Goal: Task Accomplishment & Management: Use online tool/utility

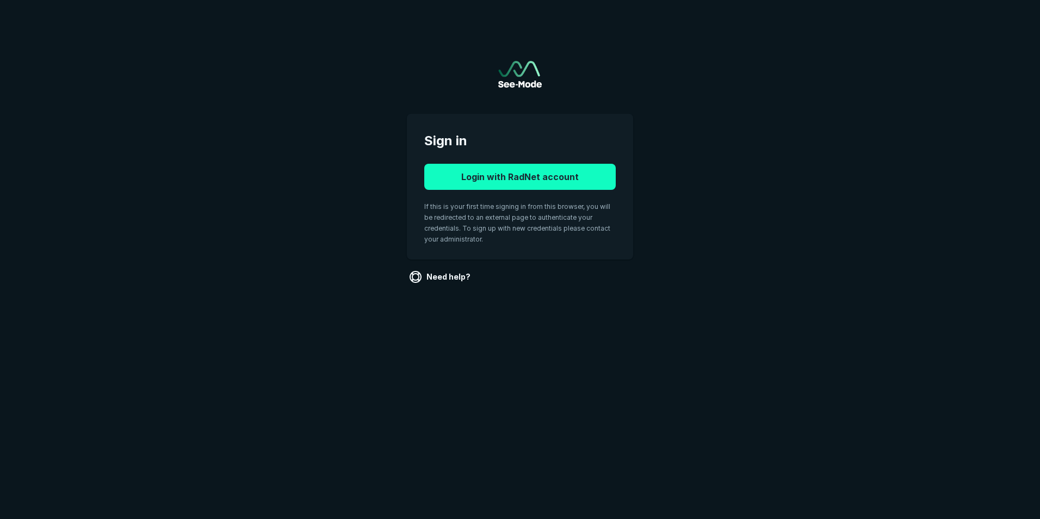
click at [495, 175] on button "Login with RadNet account" at bounding box center [520, 177] width 192 height 26
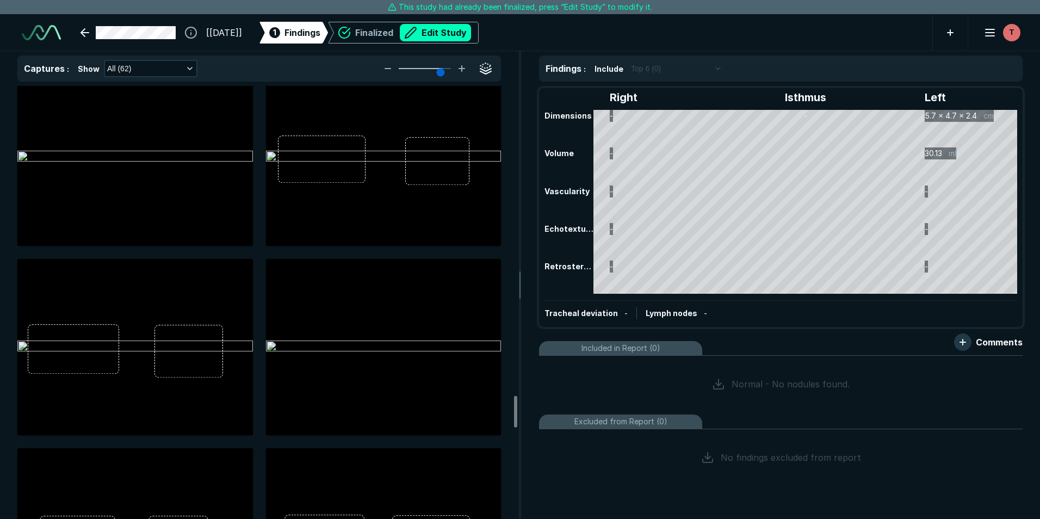
scroll to position [4189, 0]
click at [174, 338] on img at bounding box center [135, 344] width 236 height 13
click at [240, 271] on button "button" at bounding box center [238, 272] width 22 height 22
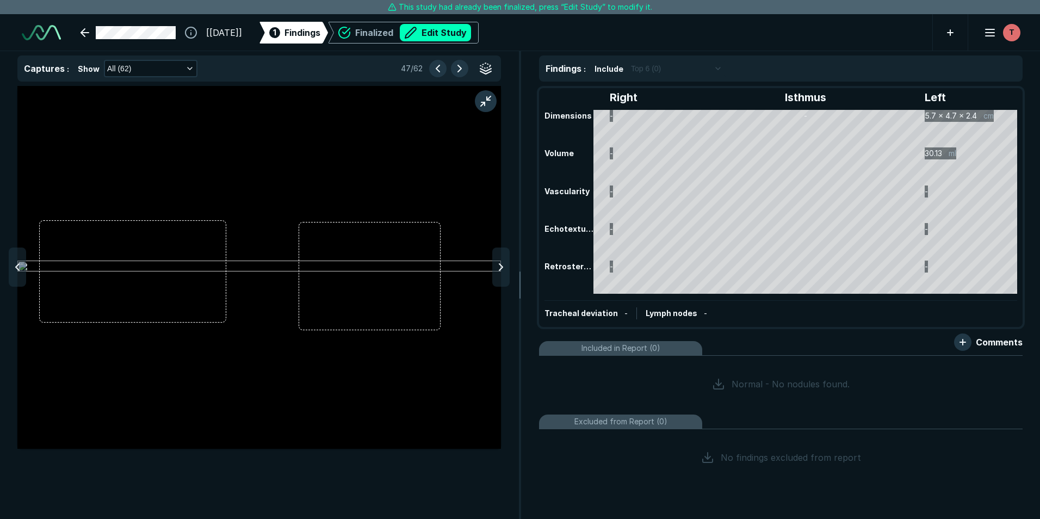
scroll to position [3228, 3558]
click at [224, 269] on img at bounding box center [259, 267] width 484 height 13
drag, startPoint x: 226, startPoint y: 268, endPoint x: 455, endPoint y: 29, distance: 331.3
click at [455, 29] on button "Edit Study" at bounding box center [435, 32] width 71 height 17
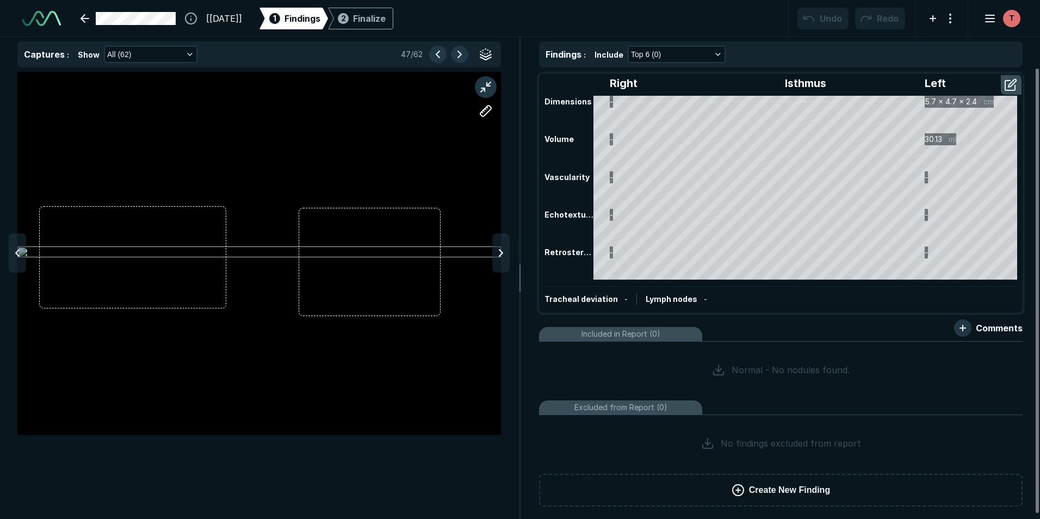
scroll to position [3544, 6079]
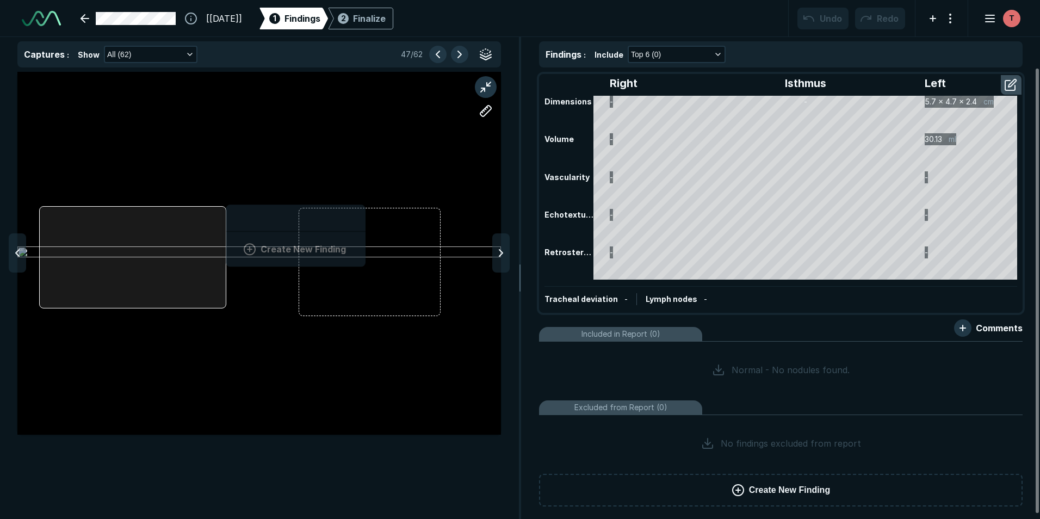
click at [226, 247] on div "Create New Finding" at bounding box center [259, 253] width 484 height 363
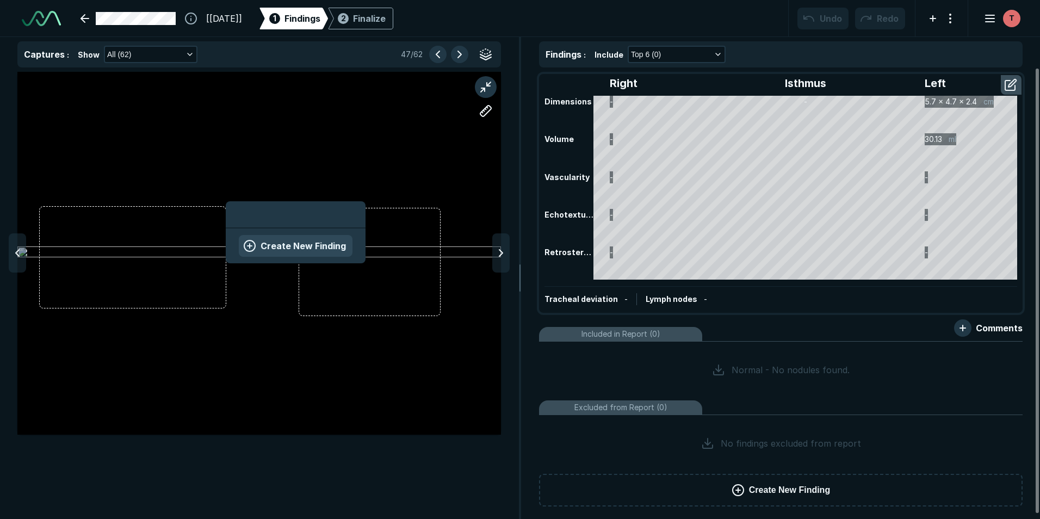
click at [281, 247] on button "Create New Finding" at bounding box center [296, 246] width 114 height 22
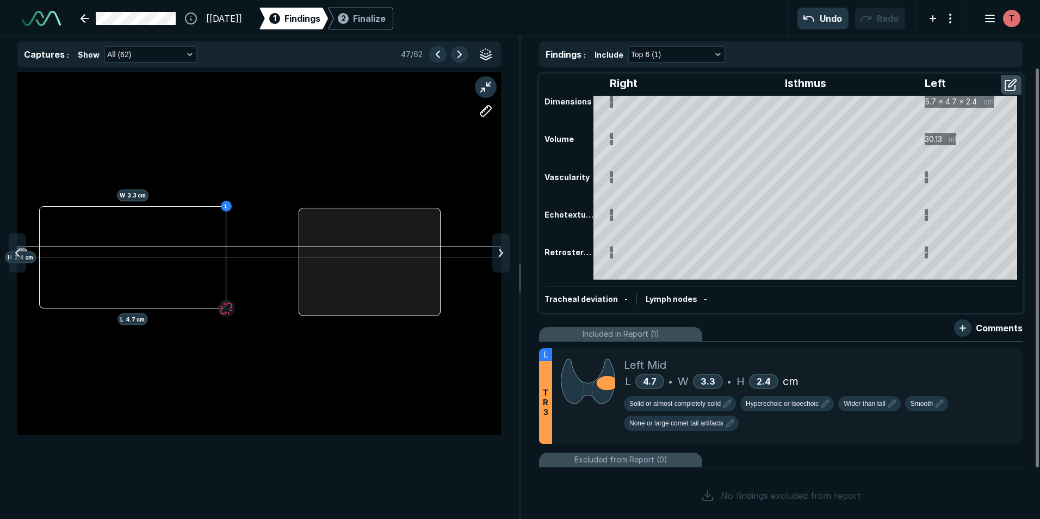
click at [440, 279] on div at bounding box center [369, 262] width 141 height 108
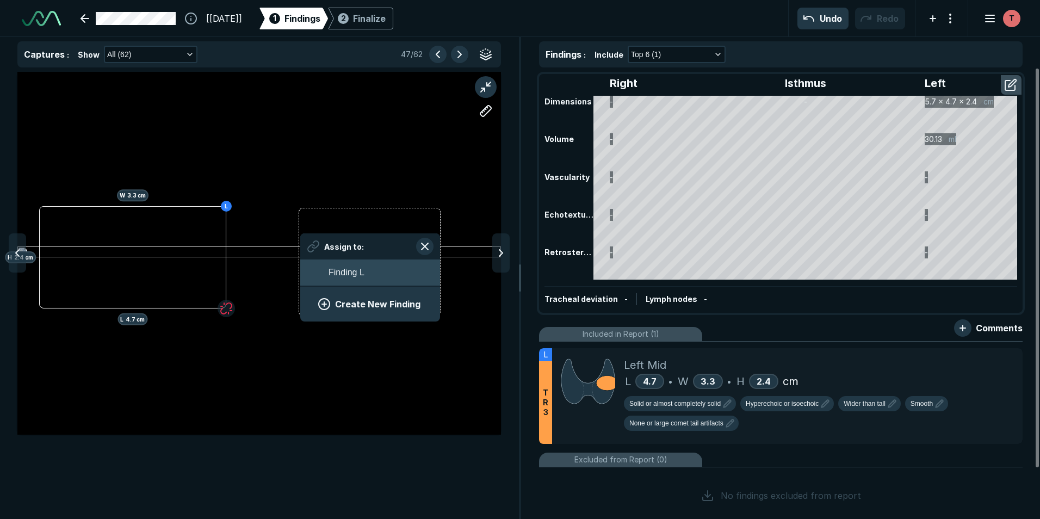
click at [355, 275] on span "Finding L" at bounding box center [347, 272] width 36 height 13
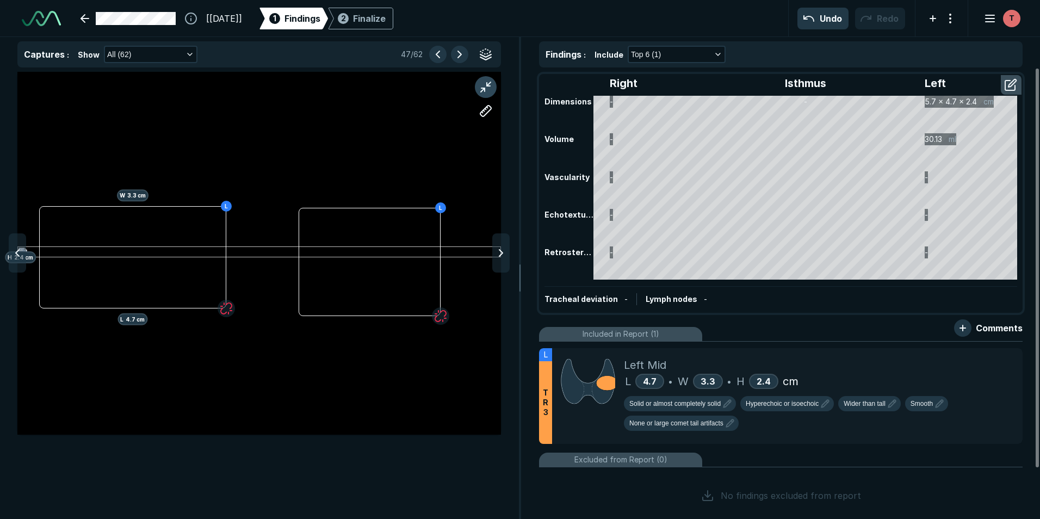
click at [488, 84] on button "button" at bounding box center [486, 87] width 22 height 22
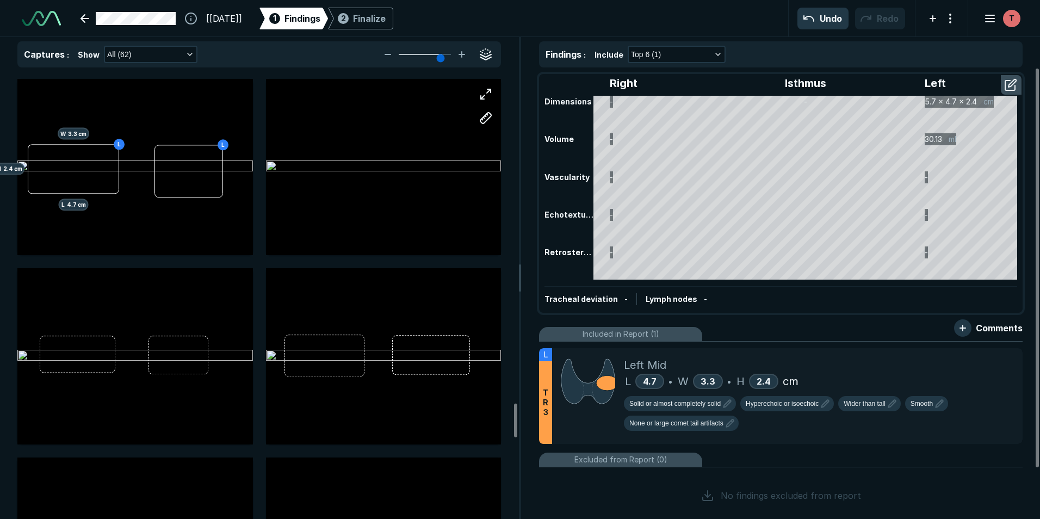
scroll to position [4407, 0]
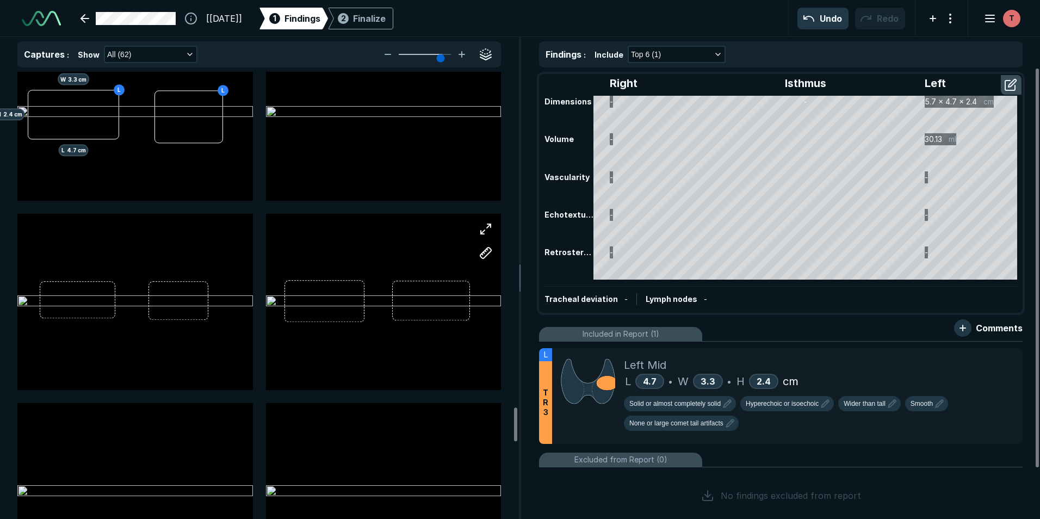
click at [382, 339] on div at bounding box center [384, 302] width 236 height 132
click at [381, 299] on div at bounding box center [384, 302] width 236 height 132
click at [484, 225] on button "button" at bounding box center [486, 229] width 22 height 22
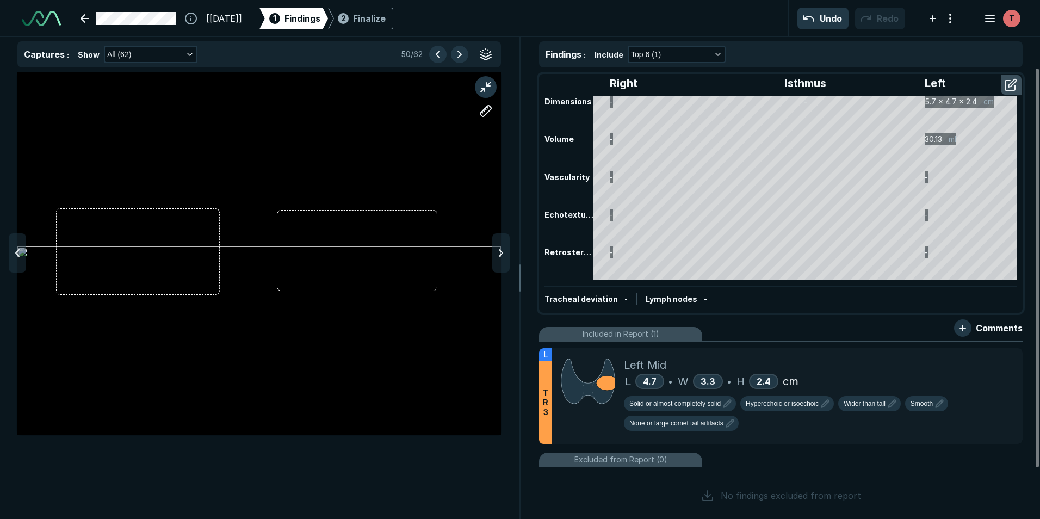
scroll to position [3292, 3558]
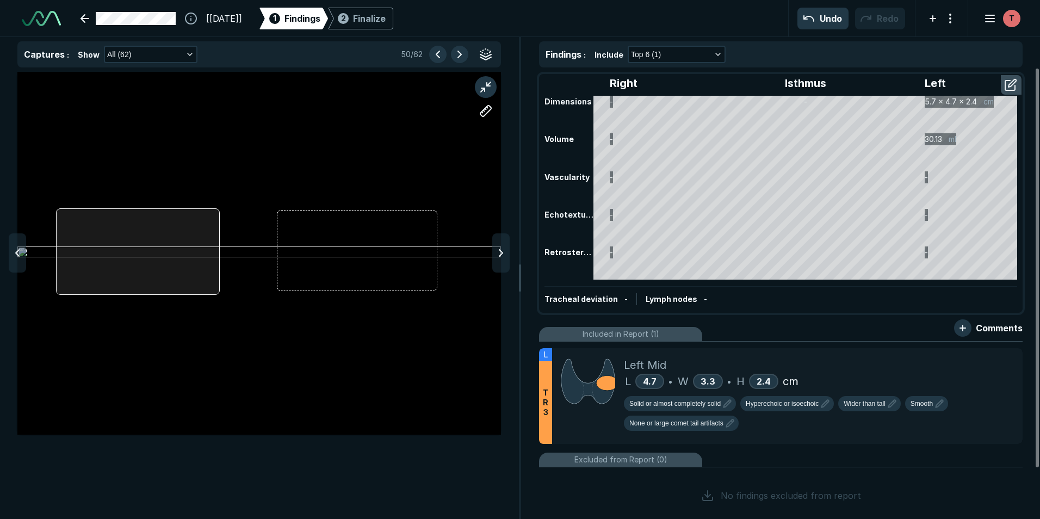
click at [219, 272] on div at bounding box center [259, 253] width 484 height 363
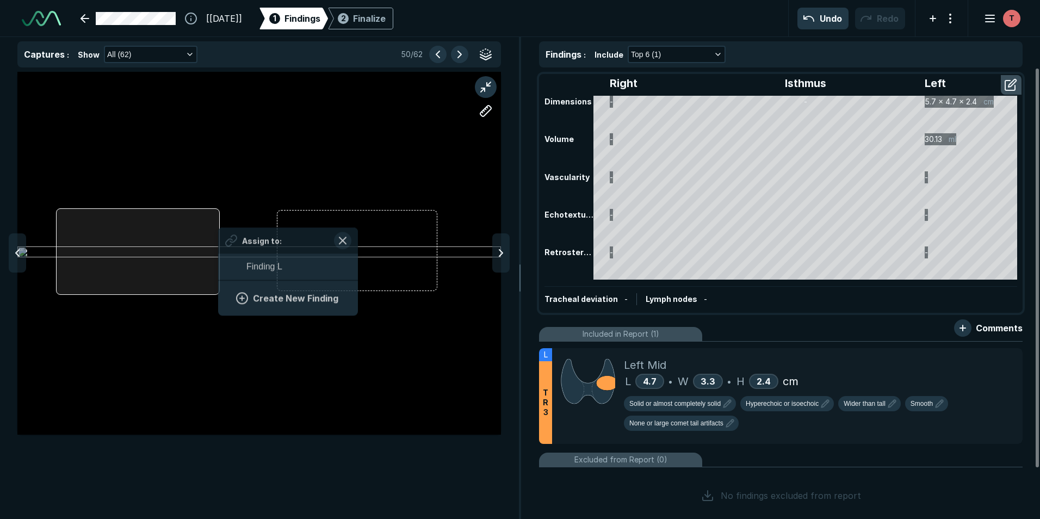
scroll to position [1492, 2023]
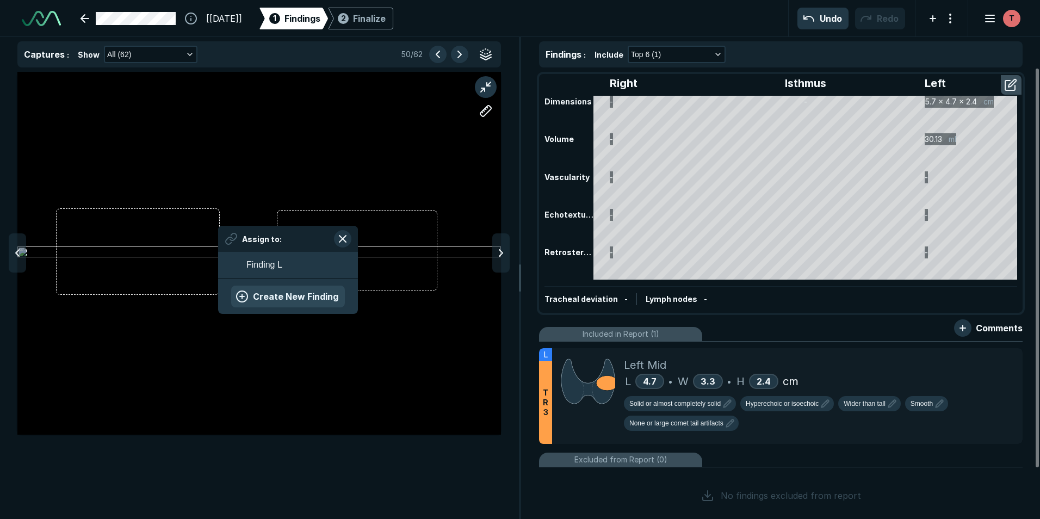
click at [273, 297] on button "Create New Finding" at bounding box center [288, 297] width 114 height 22
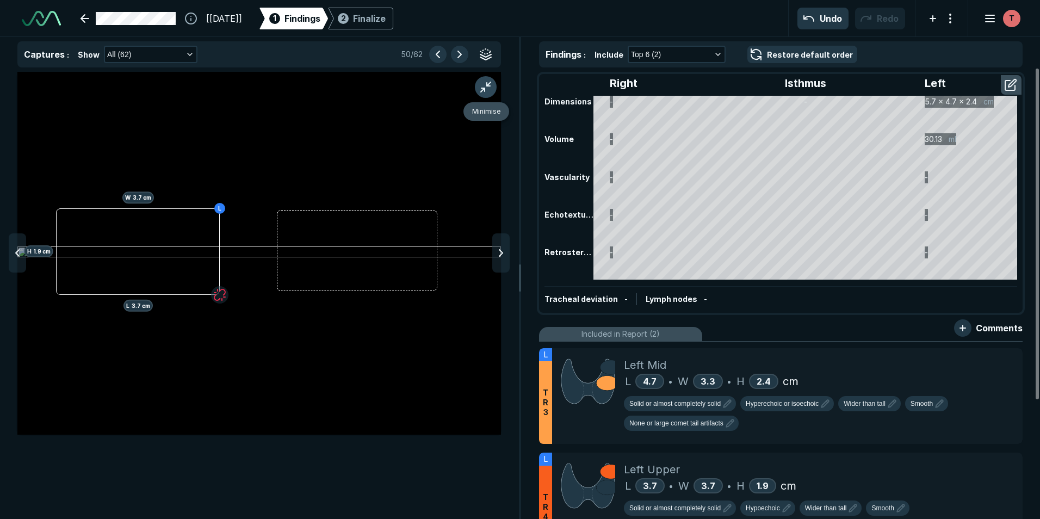
click at [488, 82] on button "button" at bounding box center [486, 87] width 22 height 22
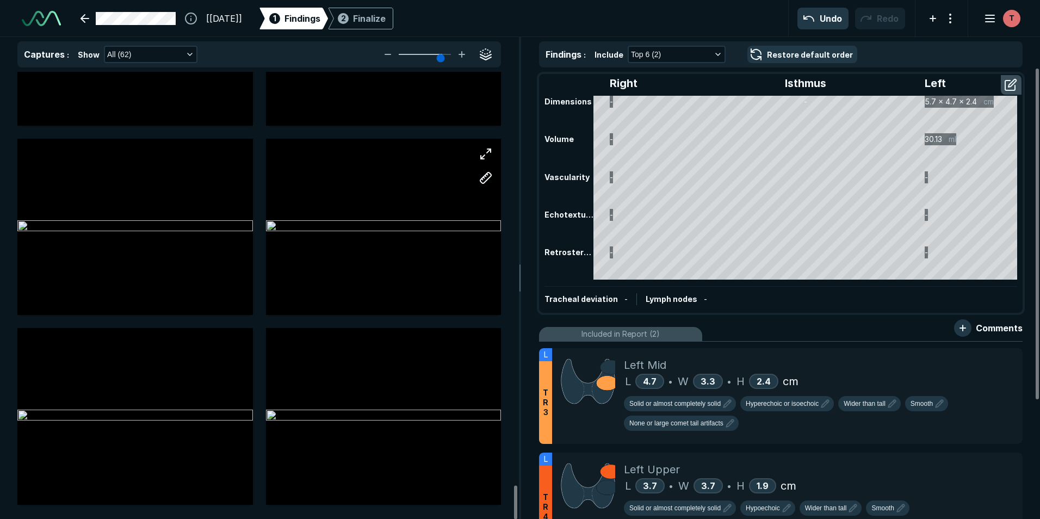
scroll to position [5433, 0]
click at [386, 22] on div "Finalize" at bounding box center [369, 18] width 33 height 13
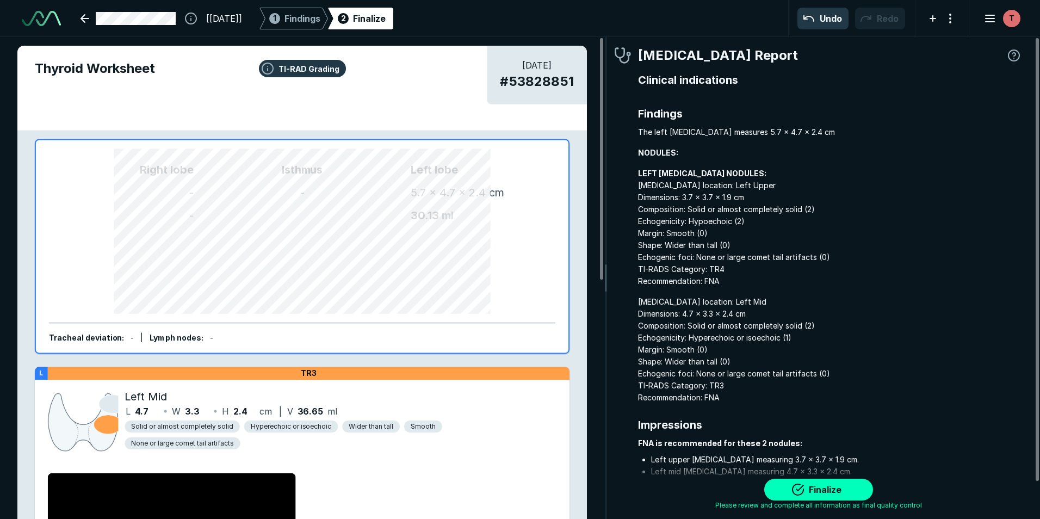
scroll to position [3505, 3220]
click at [824, 491] on button "Finalize" at bounding box center [818, 490] width 109 height 22
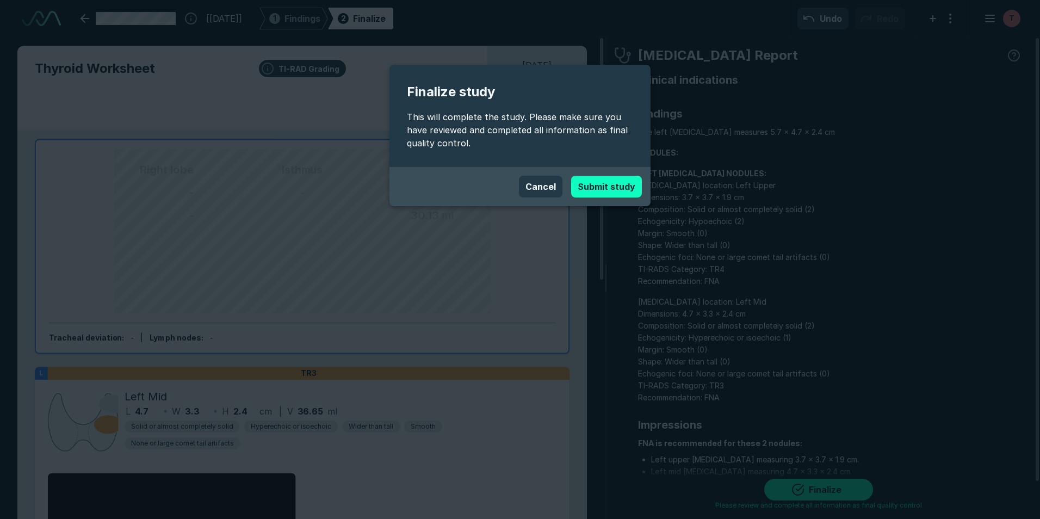
click at [631, 186] on button "Submit study" at bounding box center [606, 187] width 71 height 22
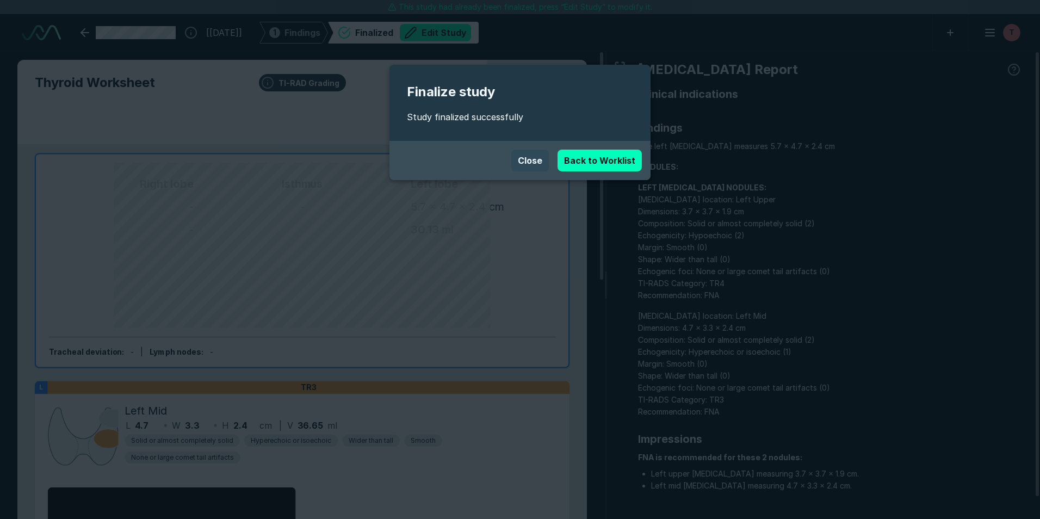
click at [544, 155] on button "Close" at bounding box center [530, 161] width 38 height 22
